Goal: Task Accomplishment & Management: Manage account settings

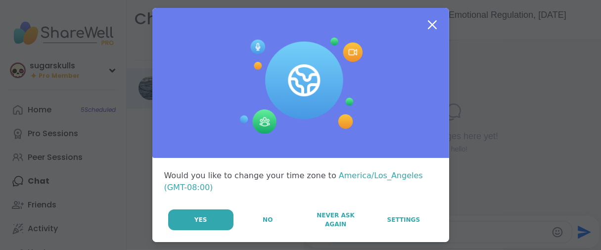
click at [263, 224] on span "No" at bounding box center [268, 219] width 10 height 9
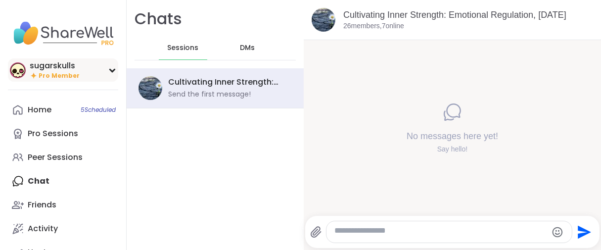
click at [44, 80] on span "Pro Member" at bounding box center [59, 76] width 41 height 8
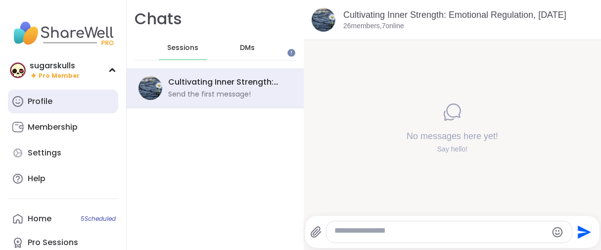
click at [52, 107] on div "Profile" at bounding box center [40, 101] width 25 height 11
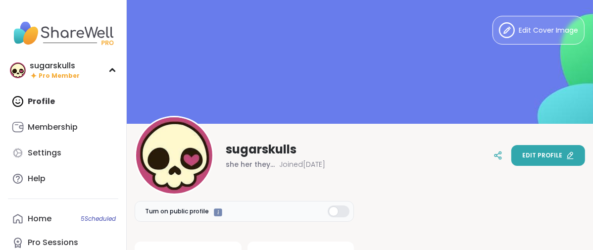
click at [560, 156] on div "Edit profile" at bounding box center [548, 155] width 52 height 9
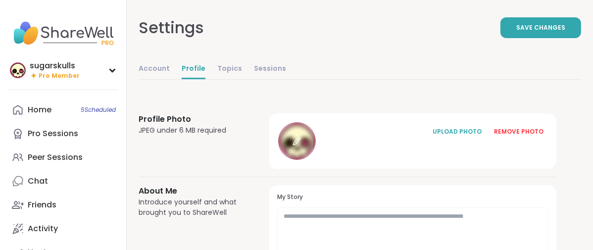
click at [301, 146] on icon at bounding box center [297, 141] width 9 height 9
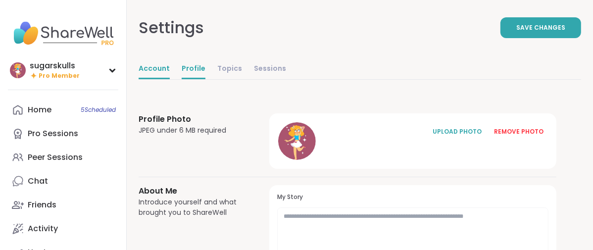
click at [170, 79] on link "Account" at bounding box center [154, 69] width 31 height 20
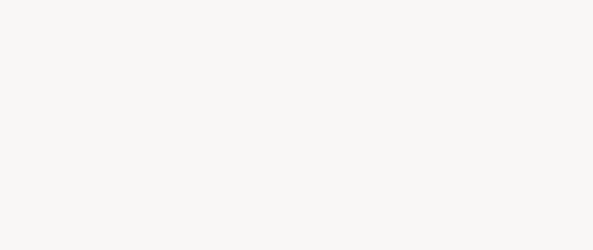
select select "**"
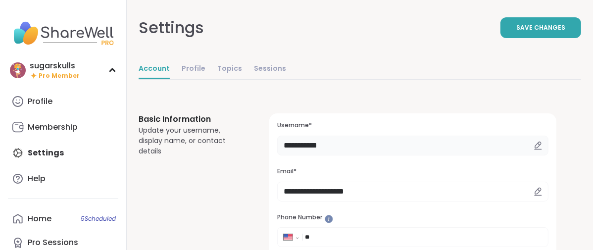
click at [397, 155] on input "**********" at bounding box center [412, 146] width 271 height 20
type input "*"
click at [507, 38] on button "Save Changes" at bounding box center [540, 27] width 81 height 21
click at [341, 155] on input "******" at bounding box center [412, 146] width 271 height 20
type input "*********"
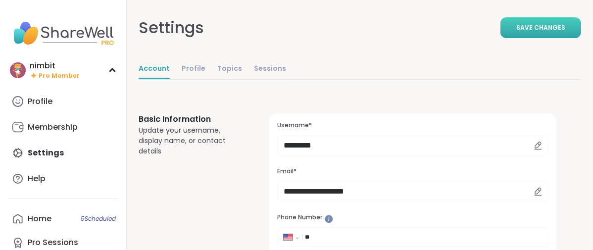
click at [516, 32] on span "Save Changes" at bounding box center [540, 27] width 49 height 9
click at [205, 79] on link "Profile" at bounding box center [194, 69] width 24 height 20
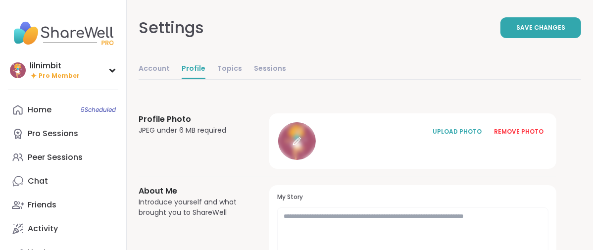
click at [301, 146] on icon at bounding box center [297, 141] width 9 height 9
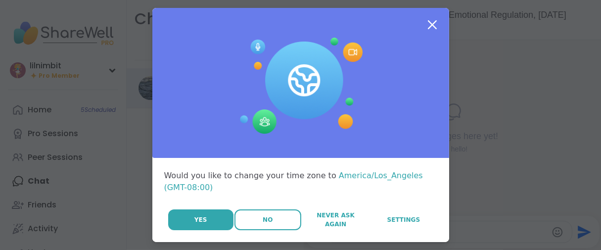
click at [263, 224] on span "No" at bounding box center [268, 219] width 10 height 9
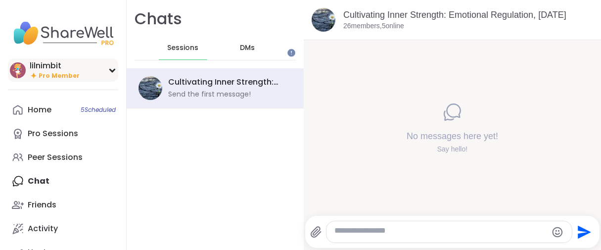
click at [69, 80] on span "Pro Member" at bounding box center [59, 76] width 41 height 8
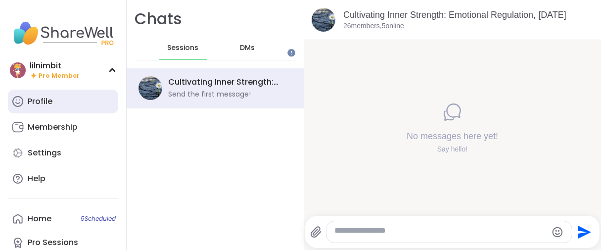
click at [72, 113] on link "Profile" at bounding box center [63, 102] width 110 height 24
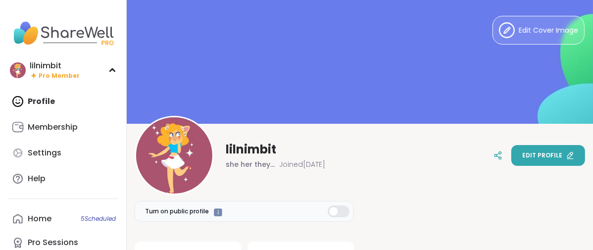
click at [522, 157] on span "Edit profile" at bounding box center [542, 155] width 40 height 9
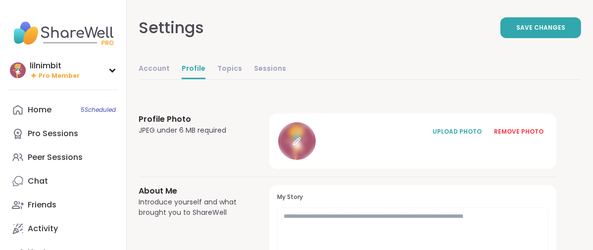
click at [316, 160] on div at bounding box center [297, 141] width 38 height 38
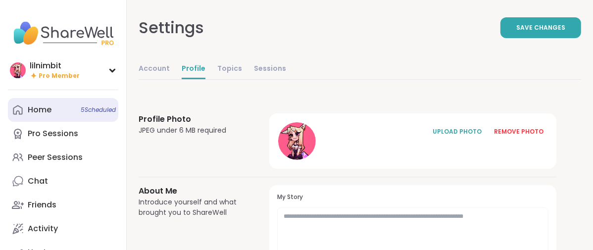
click at [51, 115] on div "Home 5 Scheduled" at bounding box center [40, 109] width 24 height 11
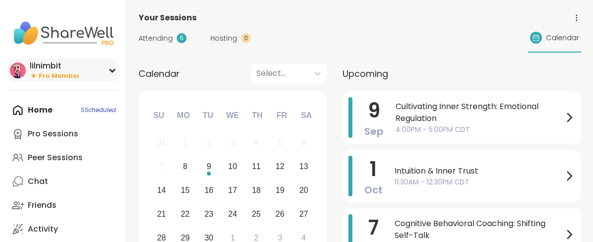
click at [41, 80] on div "Pro Member" at bounding box center [55, 75] width 50 height 8
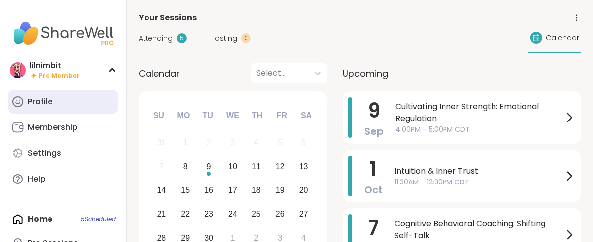
click at [37, 107] on div "Profile" at bounding box center [40, 101] width 25 height 11
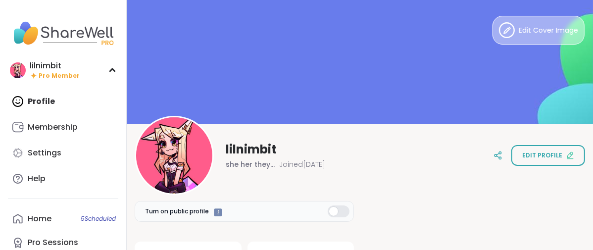
click at [519, 35] on span "Edit Cover Image" at bounding box center [548, 30] width 59 height 10
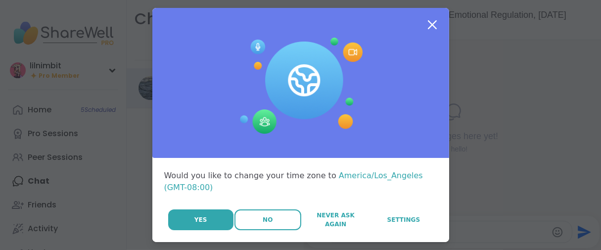
click at [243, 230] on button "No" at bounding box center [268, 219] width 67 height 21
